Goal: Task Accomplishment & Management: Use online tool/utility

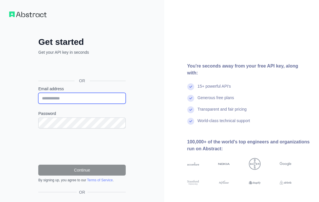
click at [82, 97] on input "Email address" at bounding box center [81, 98] width 87 height 11
paste input "**********"
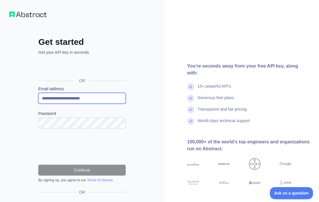
type input "**********"
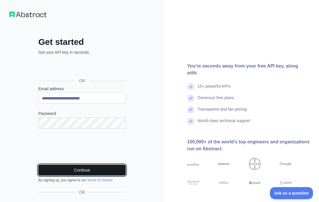
click at [94, 168] on button "Continue" at bounding box center [81, 170] width 87 height 11
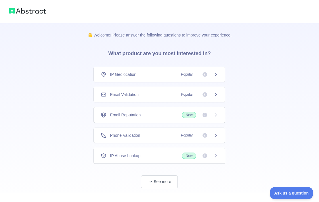
click at [173, 93] on div "Email Validation Popular" at bounding box center [159, 95] width 117 height 6
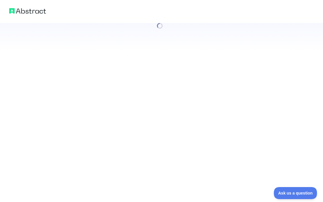
click at [216, 93] on div at bounding box center [161, 101] width 323 height 202
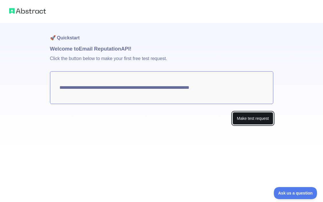
click at [257, 121] on button "Make test request" at bounding box center [253, 118] width 41 height 13
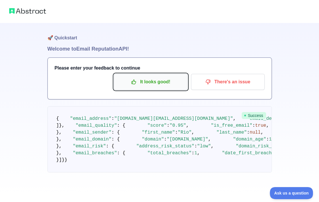
click at [153, 81] on p "It looks good!" at bounding box center [150, 82] width 65 height 10
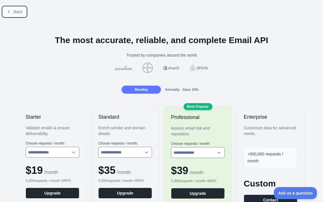
click at [12, 13] on button "Back" at bounding box center [14, 12] width 23 height 10
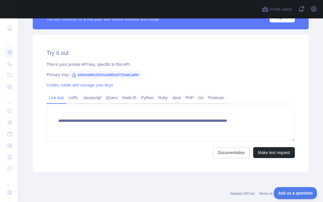
scroll to position [192, 0]
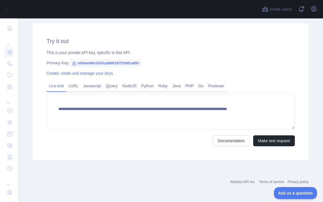
click at [80, 64] on span "b3b0eb80c02541a6895187f15d61a893" at bounding box center [106, 63] width 72 height 9
copy span "b3b0eb80c02541a6895187f15d61a893"
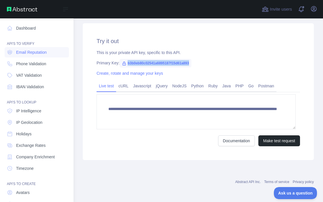
click at [6, 34] on nav "Dashboard API'S TO VERIFY Email Reputation Phone Validation VAT Validation IBAN…" at bounding box center [37, 125] width 64 height 214
